Goal: Find specific page/section: Find specific page/section

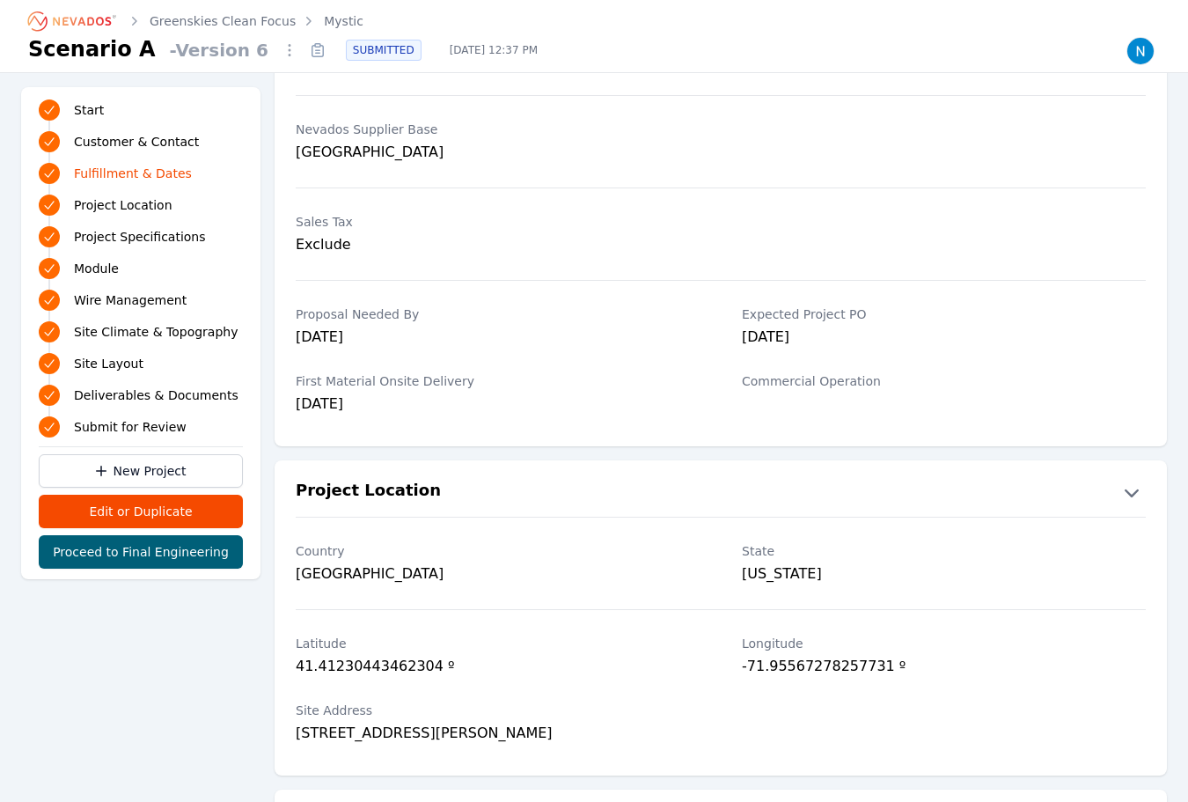
scroll to position [440, 0]
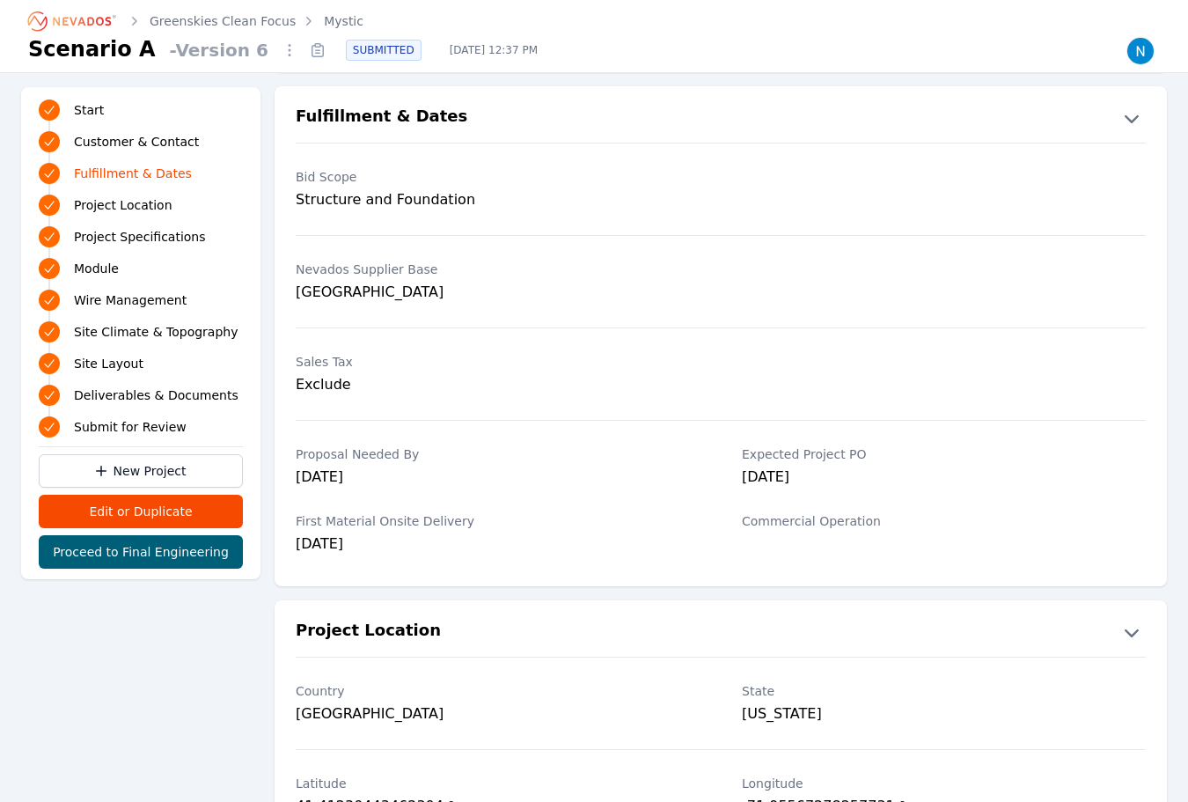
click at [331, 25] on link "Mystic" at bounding box center [344, 21] width 40 height 18
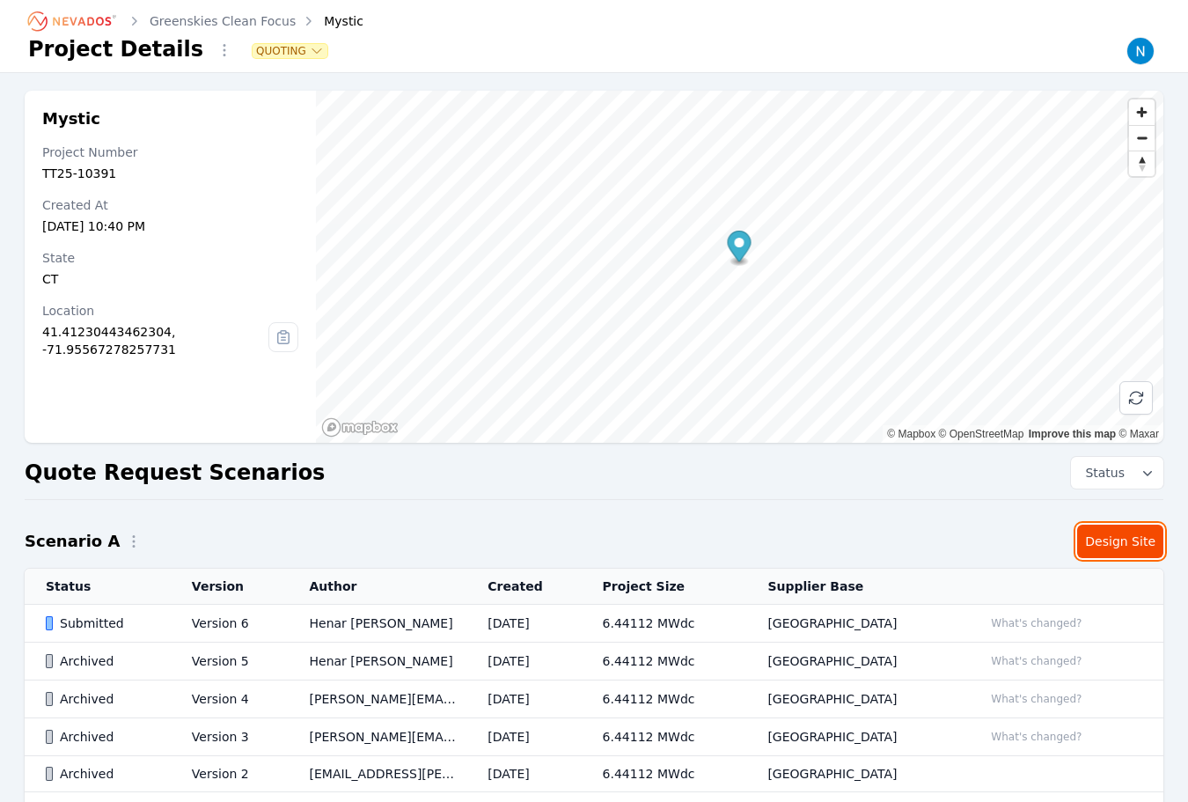
click at [1127, 556] on link "Design Site" at bounding box center [1120, 541] width 86 height 33
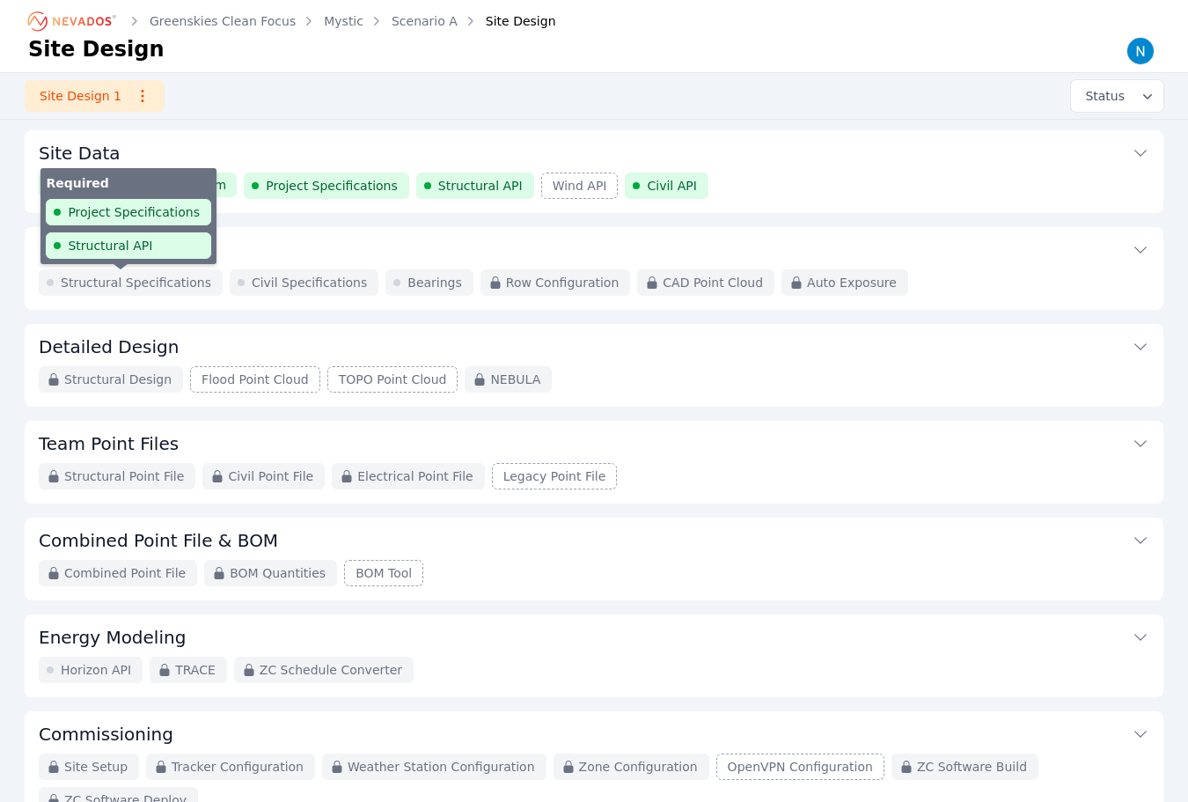
click at [121, 284] on span "Structural Specifications" at bounding box center [136, 283] width 150 height 18
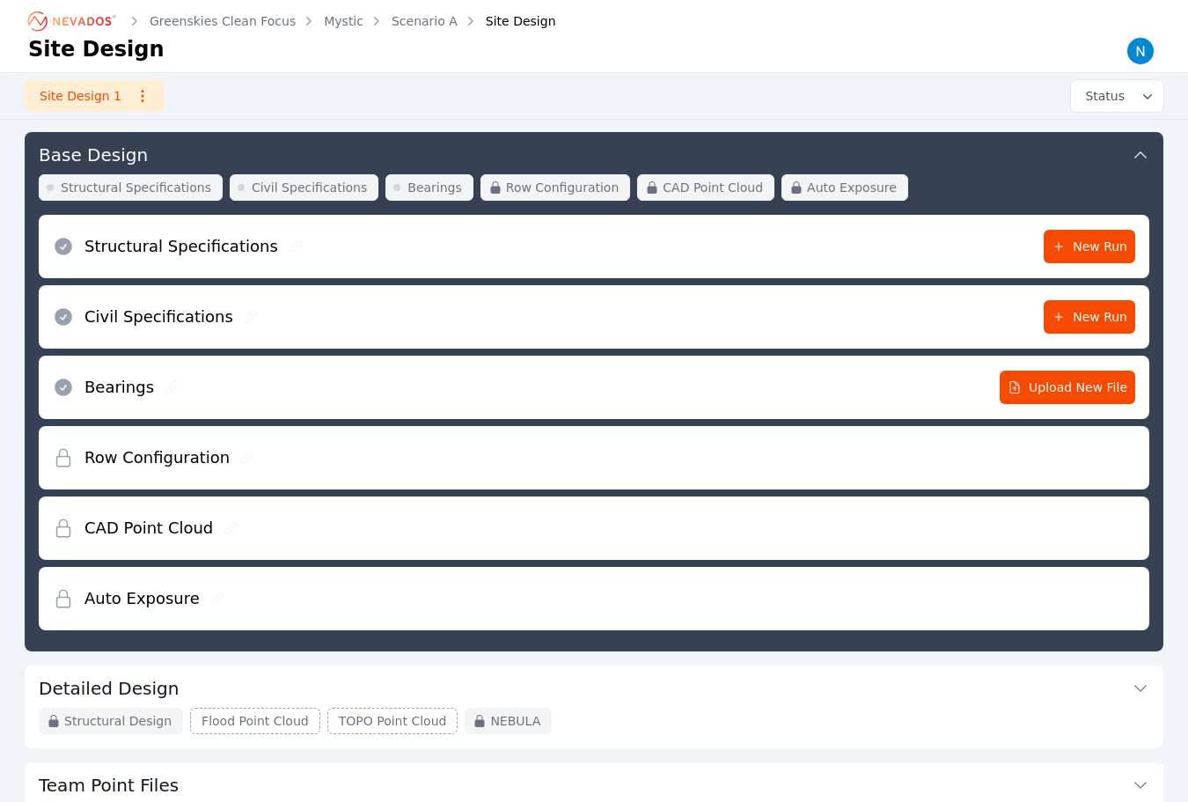
click at [441, 248] on div "Structural Specifications New Run" at bounding box center [594, 246] width 1083 height 63
click at [1137, 154] on icon at bounding box center [1141, 155] width 18 height 18
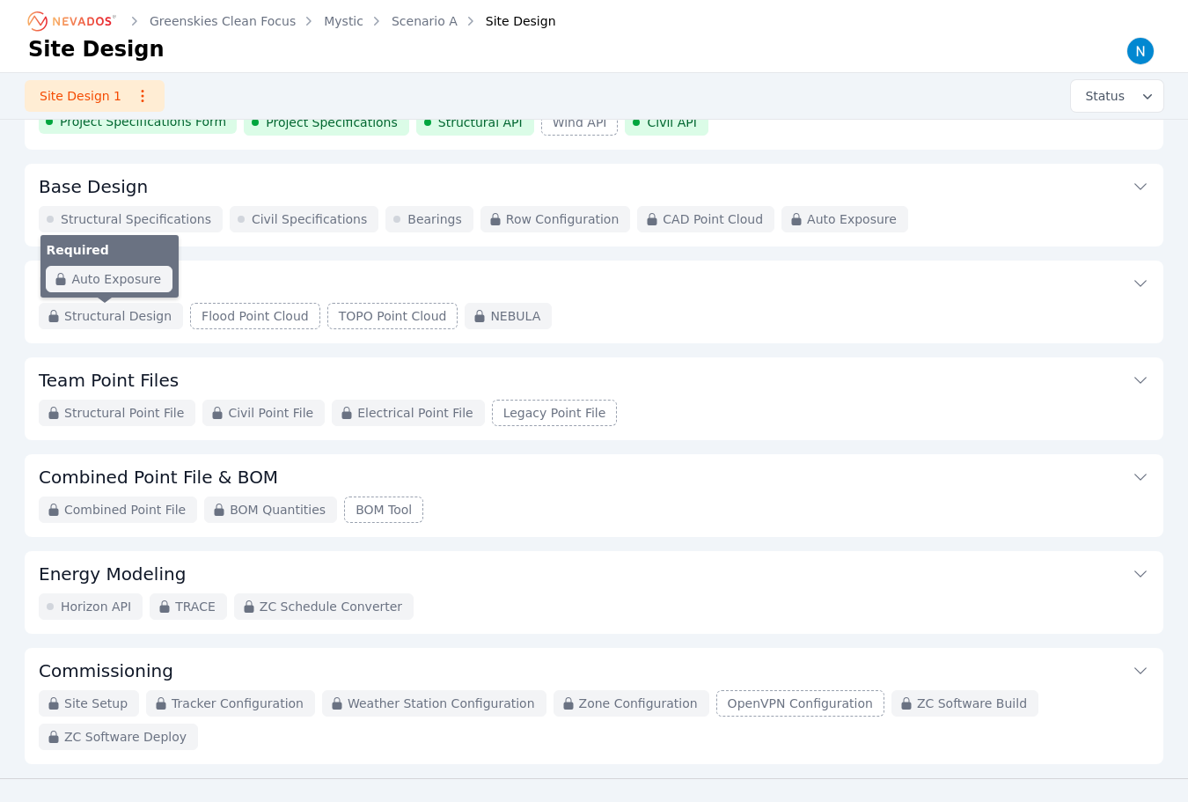
click at [122, 312] on span "Structural Design" at bounding box center [117, 316] width 107 height 18
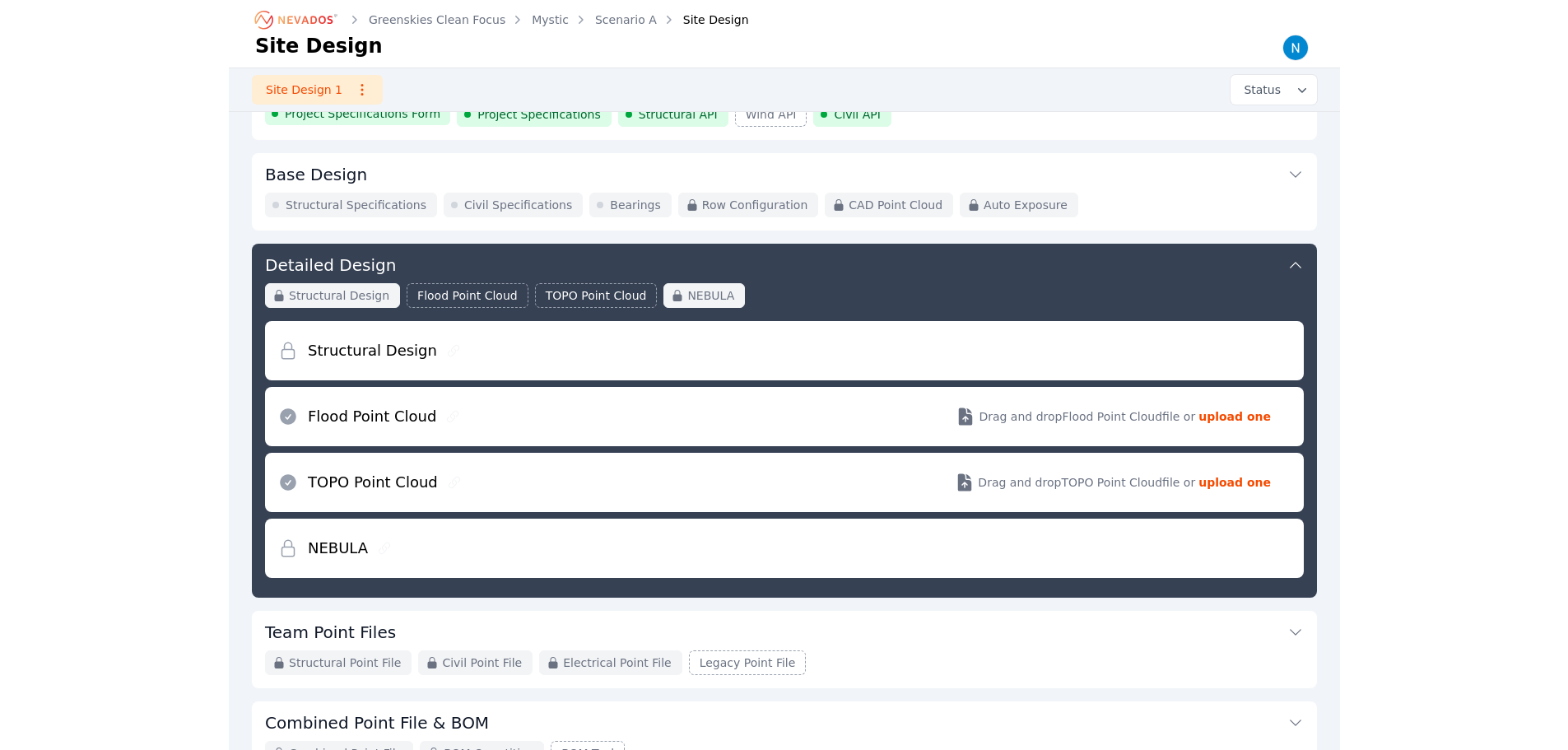
scroll to position [180, 0]
